Goal: Task Accomplishment & Management: Use online tool/utility

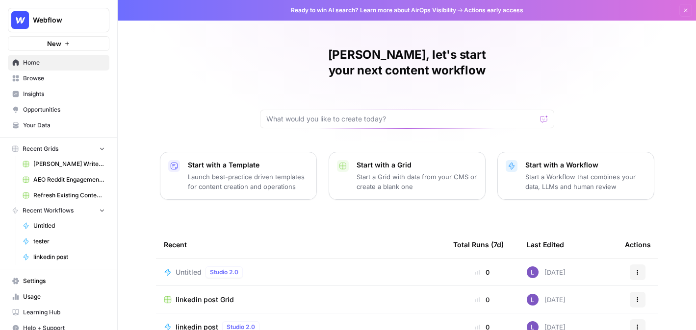
scroll to position [32, 0]
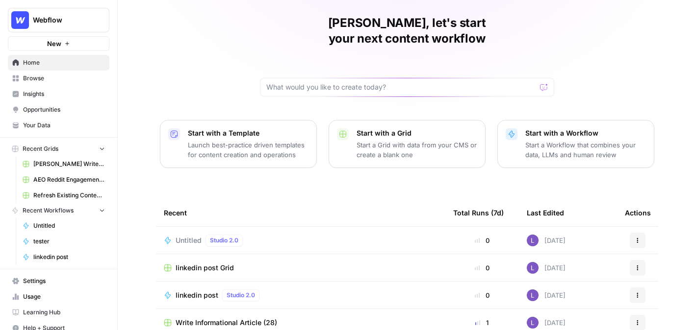
click at [59, 82] on span "Browse" at bounding box center [64, 78] width 82 height 9
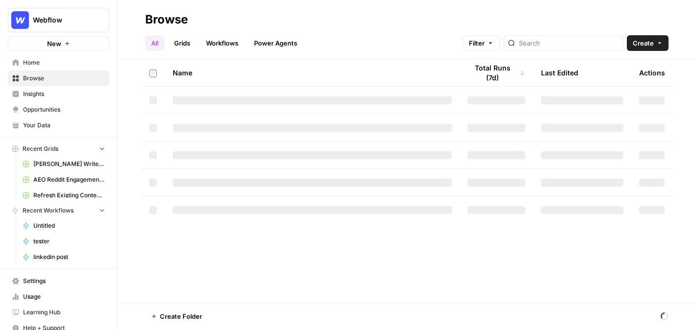
click at [194, 39] on link "Grids" at bounding box center [182, 43] width 28 height 16
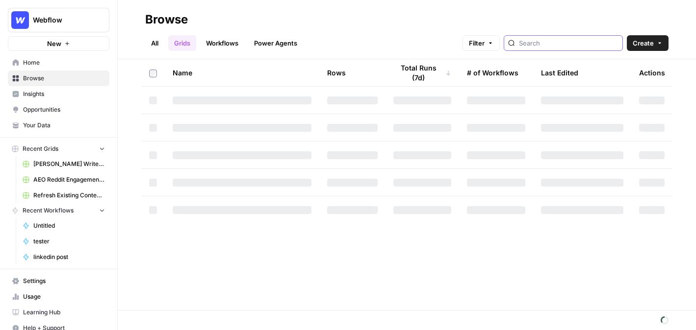
click at [564, 38] on input "search" at bounding box center [569, 43] width 100 height 10
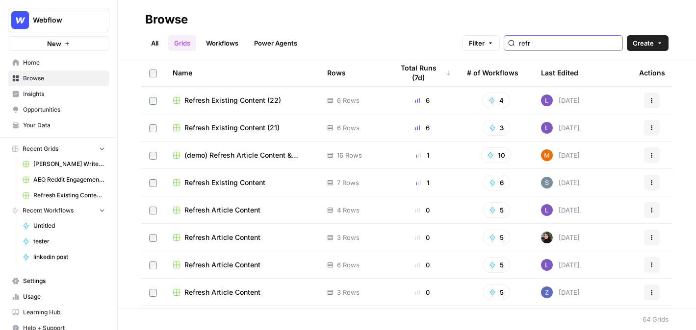
type input "refr"
click at [238, 97] on span "Refresh Existing Content (22)" at bounding box center [232, 101] width 97 height 10
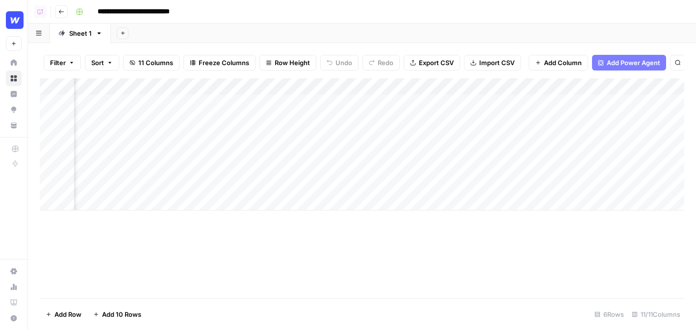
scroll to position [0, 330]
click at [465, 88] on div "Add Column" at bounding box center [362, 144] width 644 height 132
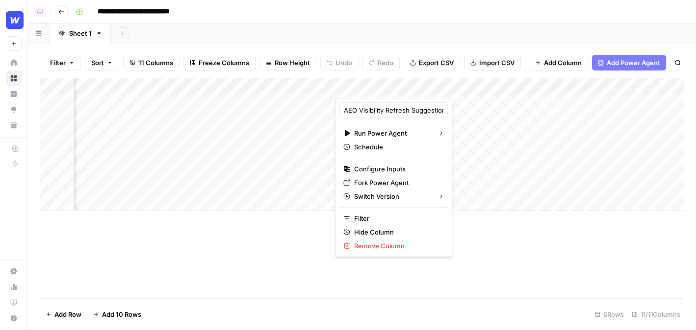
click at [615, 61] on span "Add Power Agent" at bounding box center [632, 63] width 53 height 10
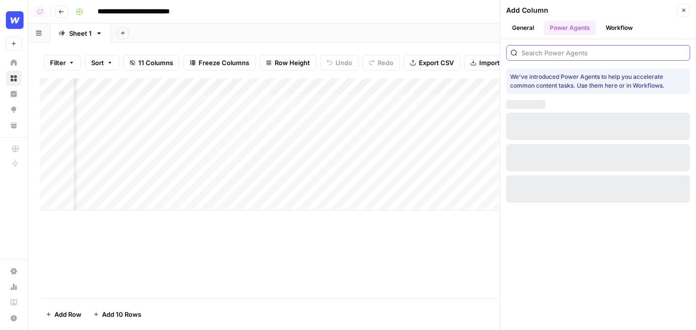
click at [594, 52] on input "search" at bounding box center [603, 53] width 164 height 10
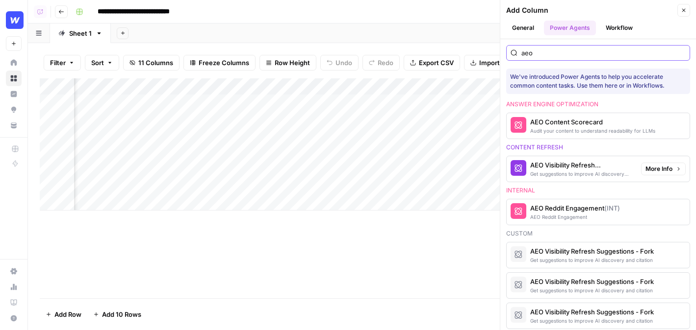
type input "aeo"
click at [664, 169] on span "More Info" at bounding box center [658, 169] width 27 height 9
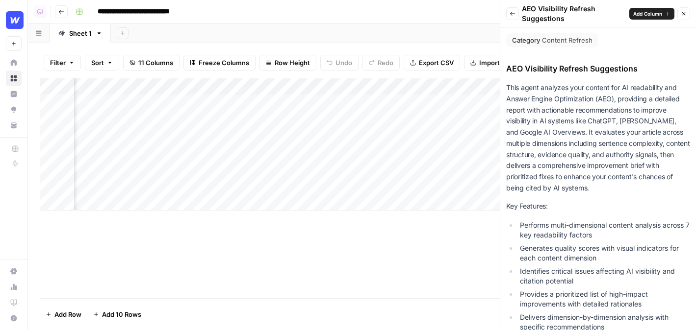
scroll to position [301, 0]
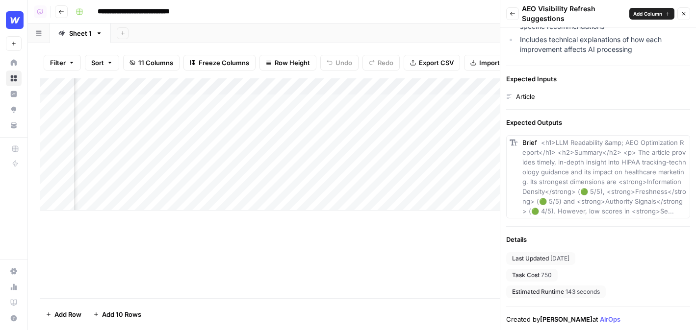
click at [511, 7] on button "Back" at bounding box center [512, 13] width 13 height 13
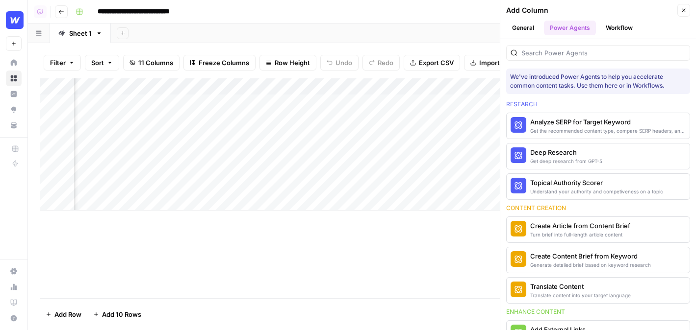
scroll to position [0, 699]
click at [581, 59] on div at bounding box center [598, 53] width 184 height 16
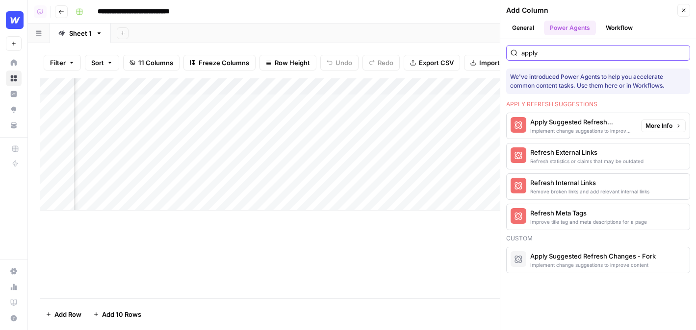
type input "apply"
click at [654, 124] on span "More Info" at bounding box center [658, 126] width 27 height 9
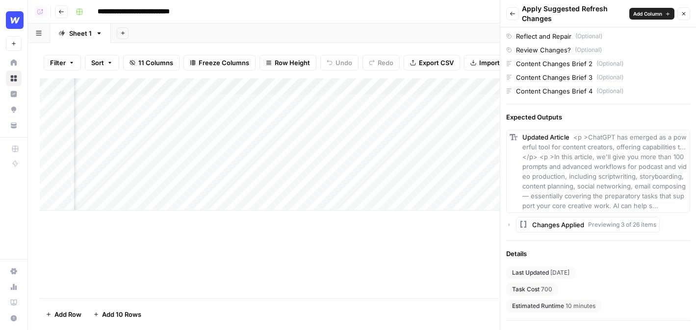
scroll to position [366, 0]
